Goal: Navigation & Orientation: Find specific page/section

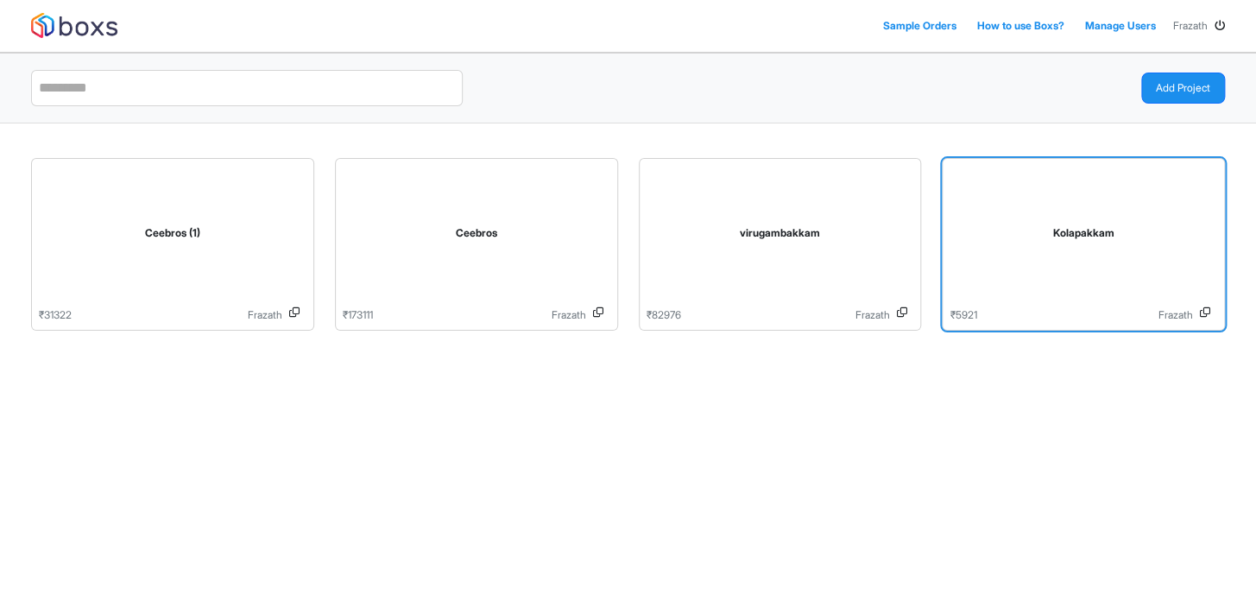
click at [1050, 261] on div "Kolapakkam" at bounding box center [1084, 237] width 268 height 142
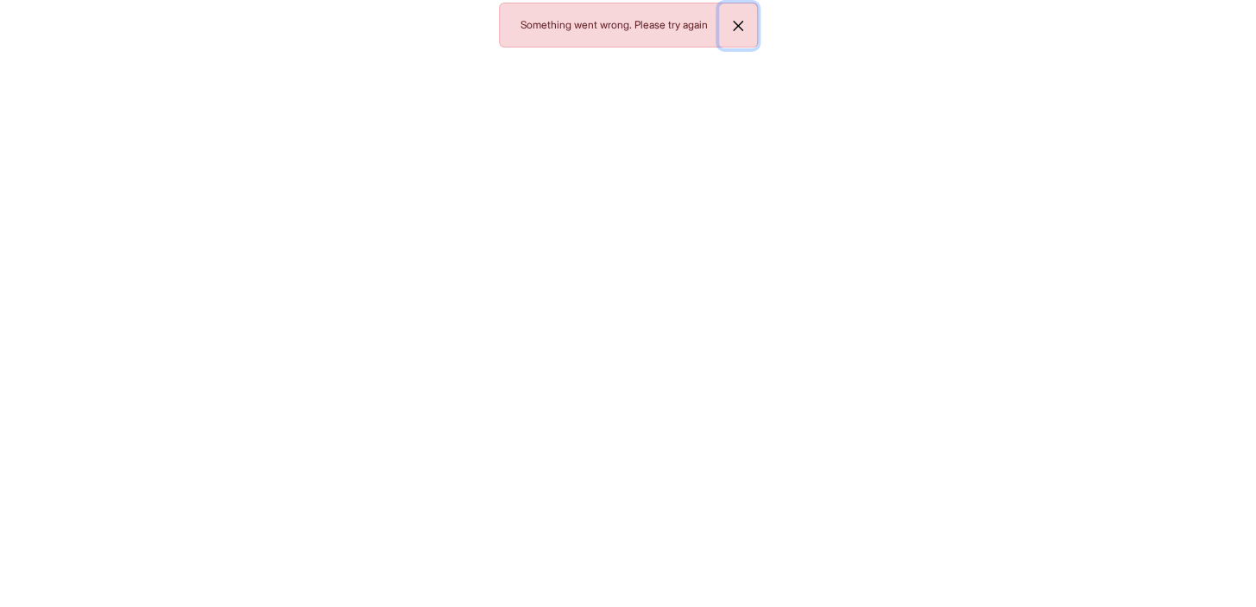
click at [732, 22] on button "Close" at bounding box center [738, 25] width 38 height 45
click at [740, 29] on button "Close" at bounding box center [738, 25] width 38 height 45
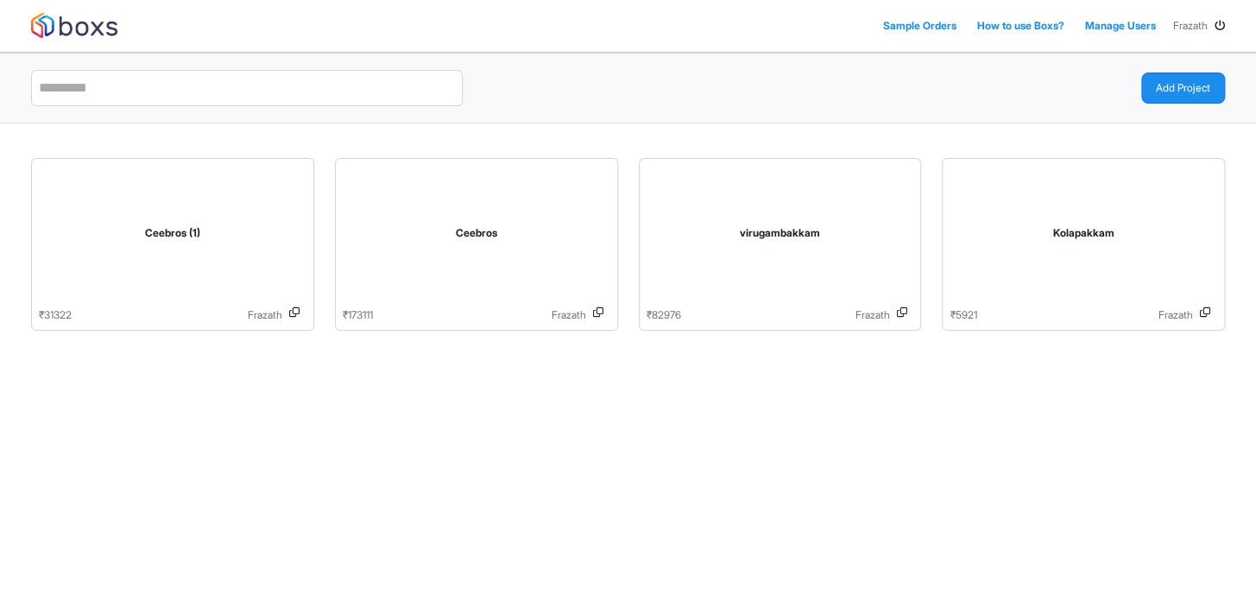
drag, startPoint x: 1017, startPoint y: 227, endPoint x: 957, endPoint y: 429, distance: 210.6
click at [957, 429] on div "Sample Orders How to use Boxs? Manage Users Frazath Add Project Ceebros (1) ₹ 3…" at bounding box center [628, 303] width 1256 height 607
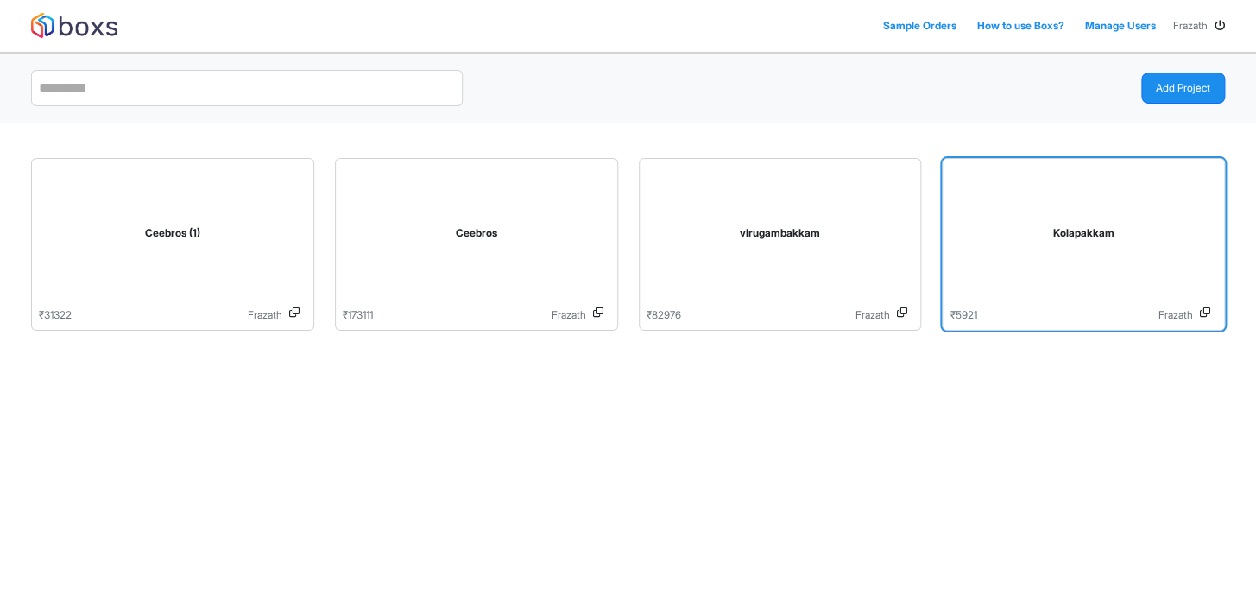
click at [1208, 310] on icon at bounding box center [1205, 315] width 10 height 16
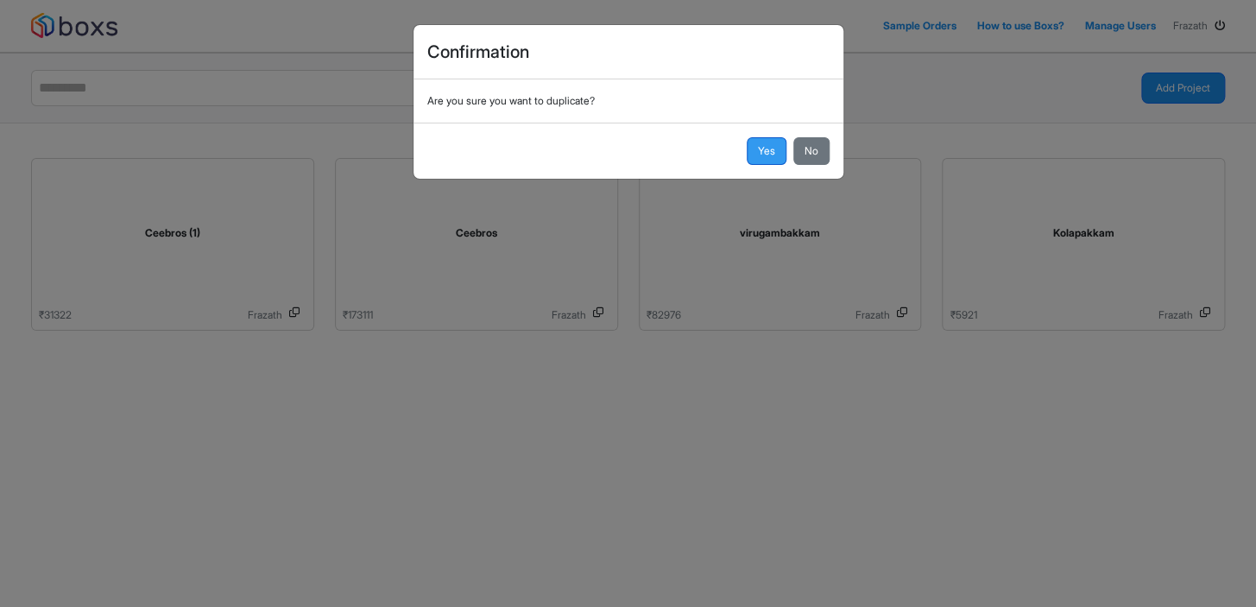
click at [764, 147] on button "Yes" at bounding box center [767, 151] width 40 height 28
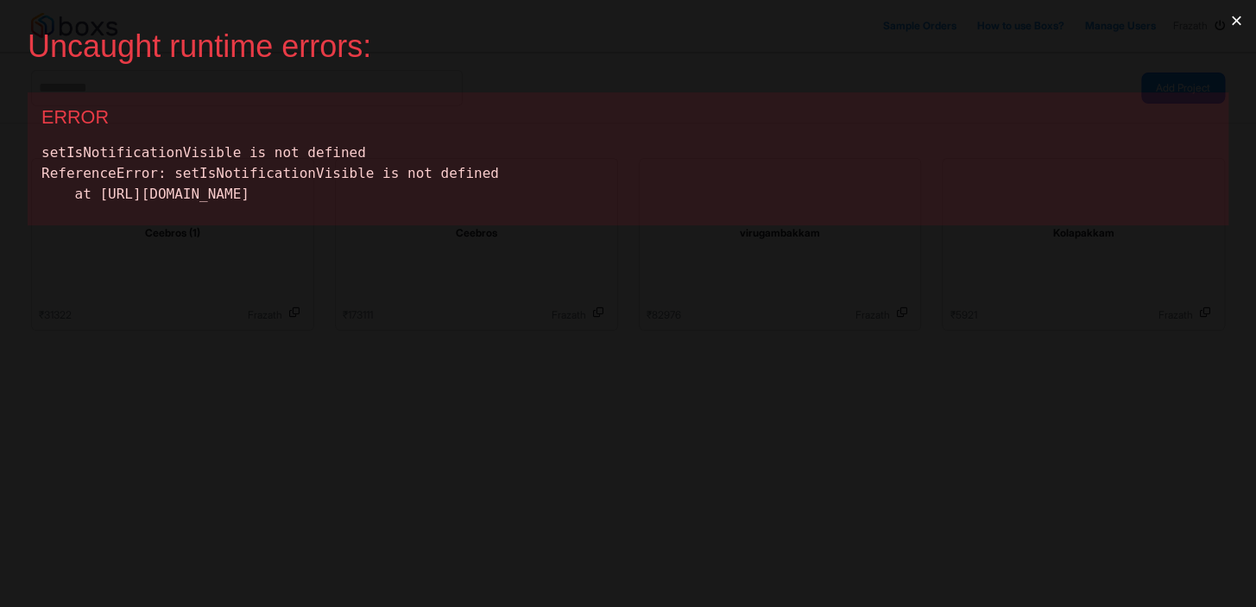
click at [1238, 19] on button "×" at bounding box center [1236, 20] width 40 height 41
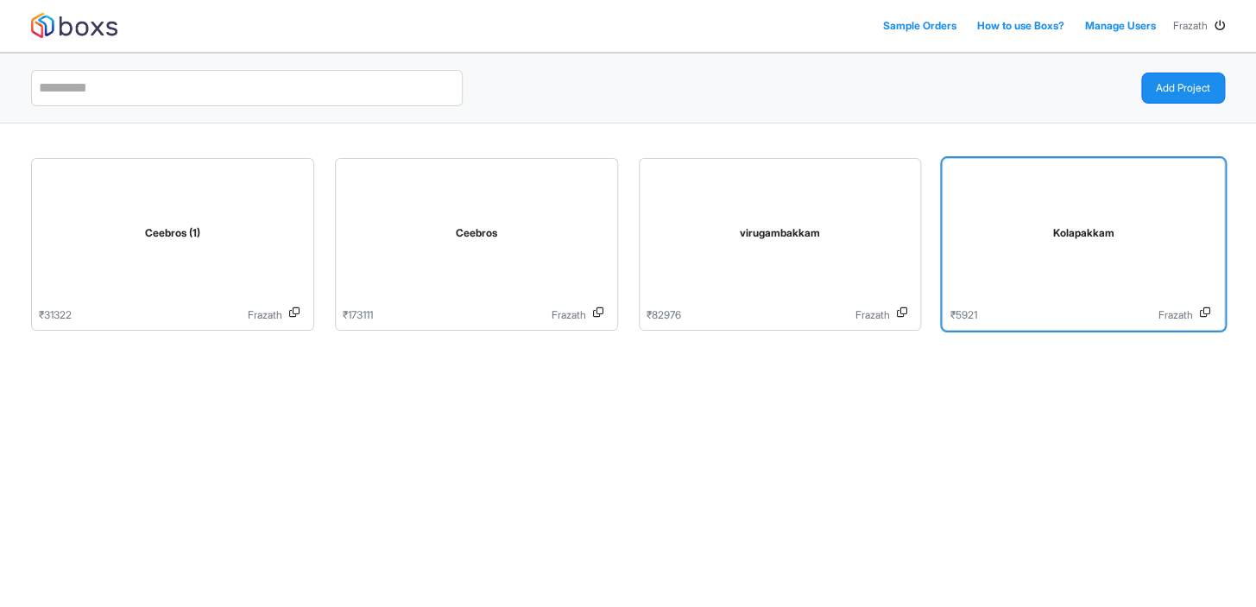
drag, startPoint x: 1208, startPoint y: 311, endPoint x: 1074, endPoint y: 269, distance: 140.1
click at [1074, 269] on div "Kolapakkam" at bounding box center [1084, 237] width 268 height 142
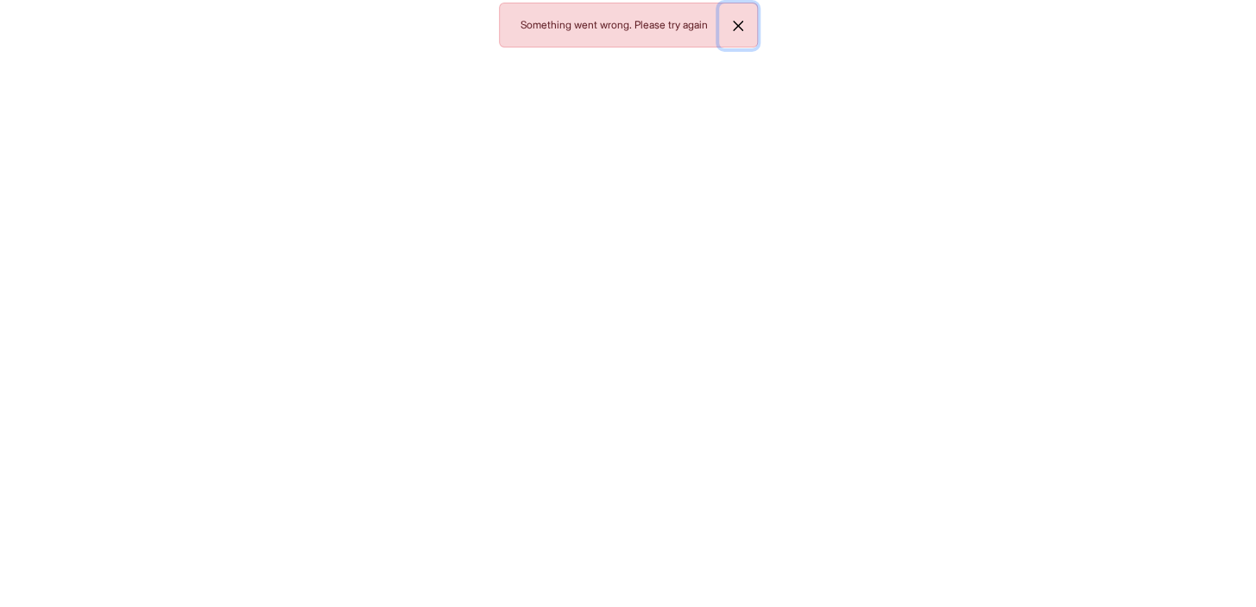
click at [735, 26] on button "Close" at bounding box center [738, 25] width 38 height 45
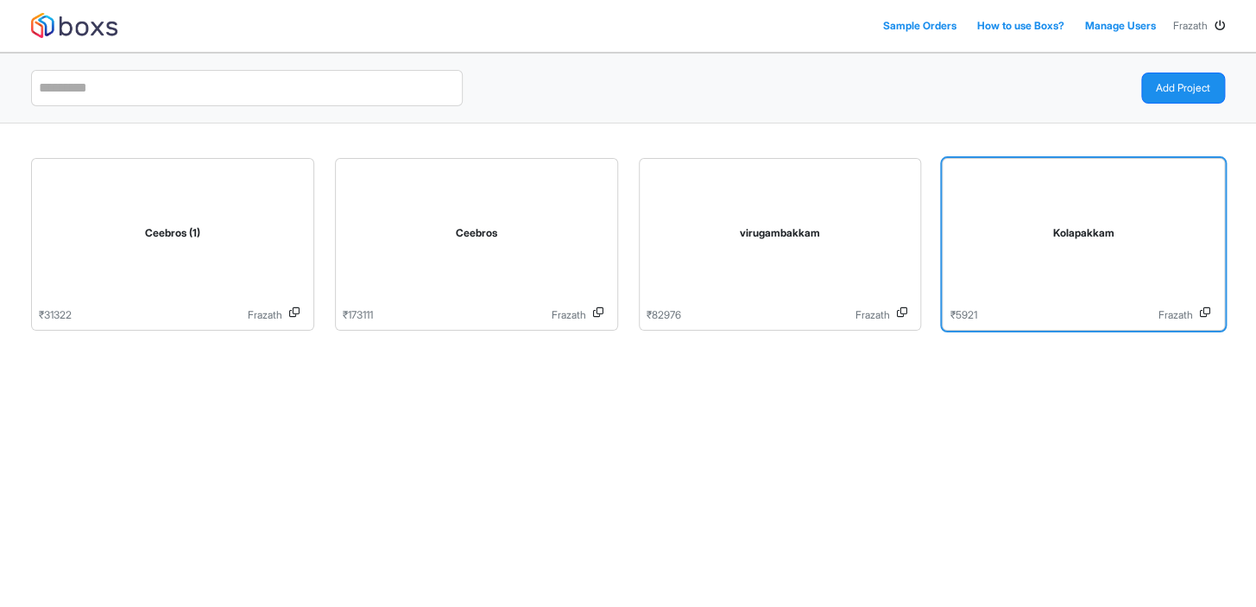
drag, startPoint x: 1027, startPoint y: 187, endPoint x: 980, endPoint y: 187, distance: 47.5
click at [980, 187] on div "Kolapakkam" at bounding box center [1084, 237] width 268 height 142
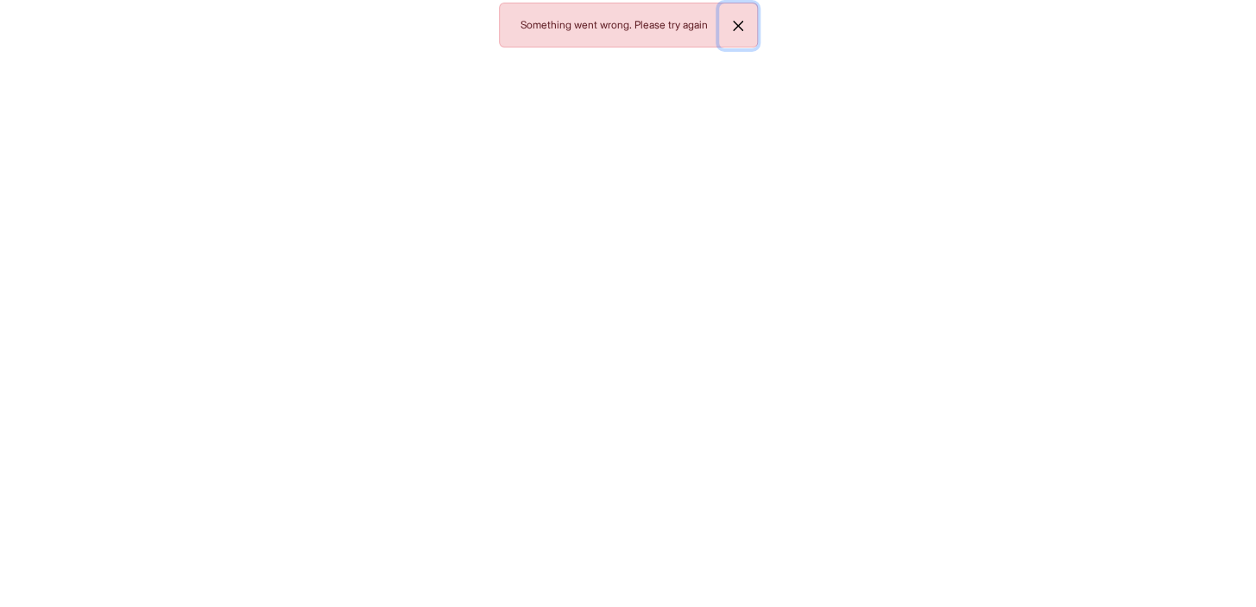
click at [739, 22] on button "Close" at bounding box center [738, 25] width 38 height 45
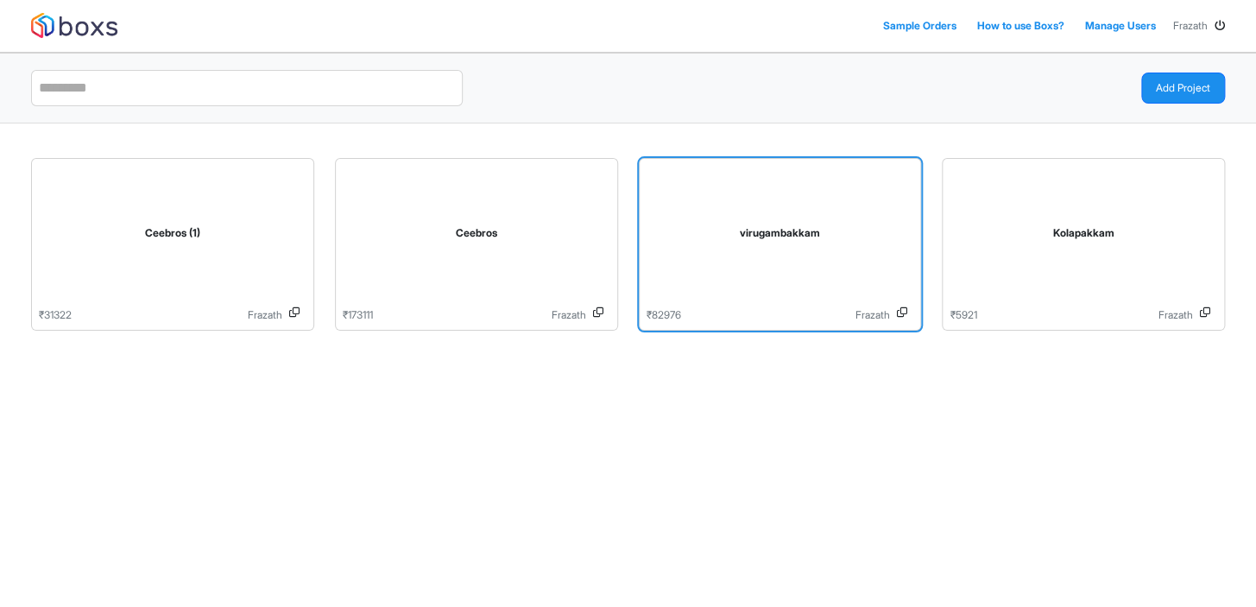
click at [785, 247] on div "virugambakkam" at bounding box center [781, 237] width 268 height 142
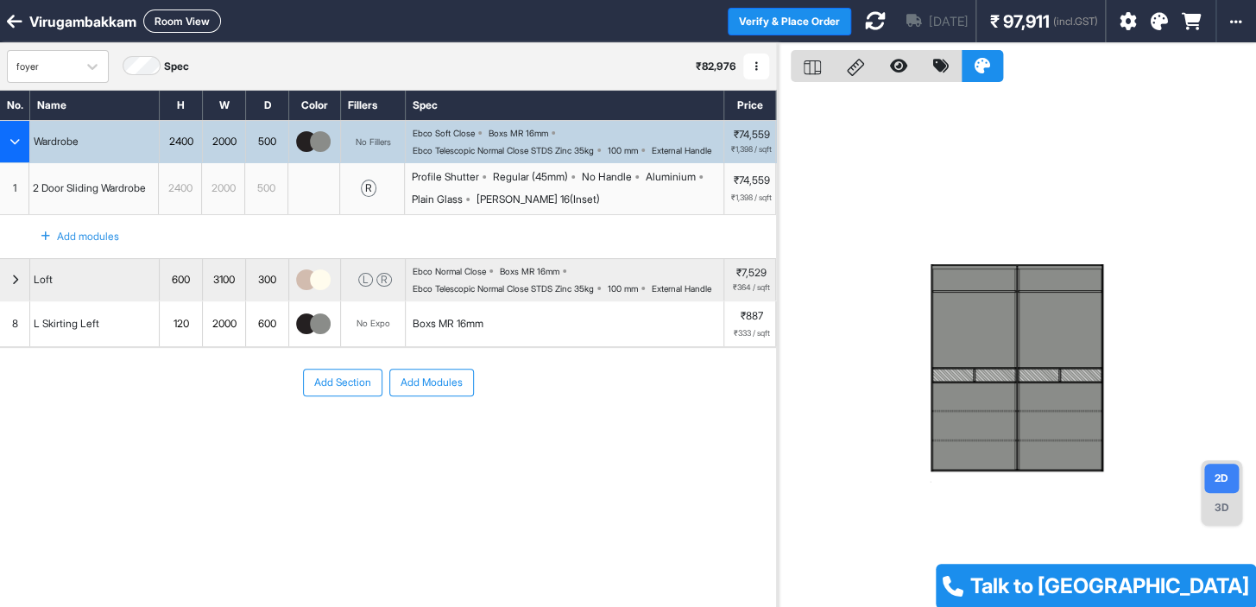
click at [1219, 516] on div "3D" at bounding box center [1221, 507] width 35 height 29
